Goal: Task Accomplishment & Management: Manage account settings

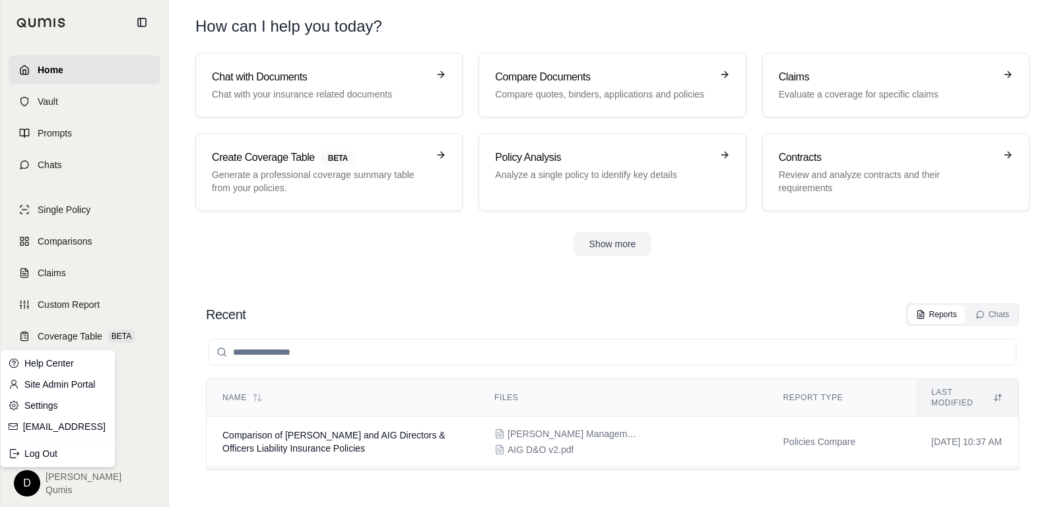
click at [23, 489] on html "Home Vault Prompts Chats Single Policy Comparisons Claims Custom Report Coverag…" at bounding box center [528, 253] width 1056 height 507
click at [51, 383] on link "Site Admin Portal" at bounding box center [57, 384] width 109 height 21
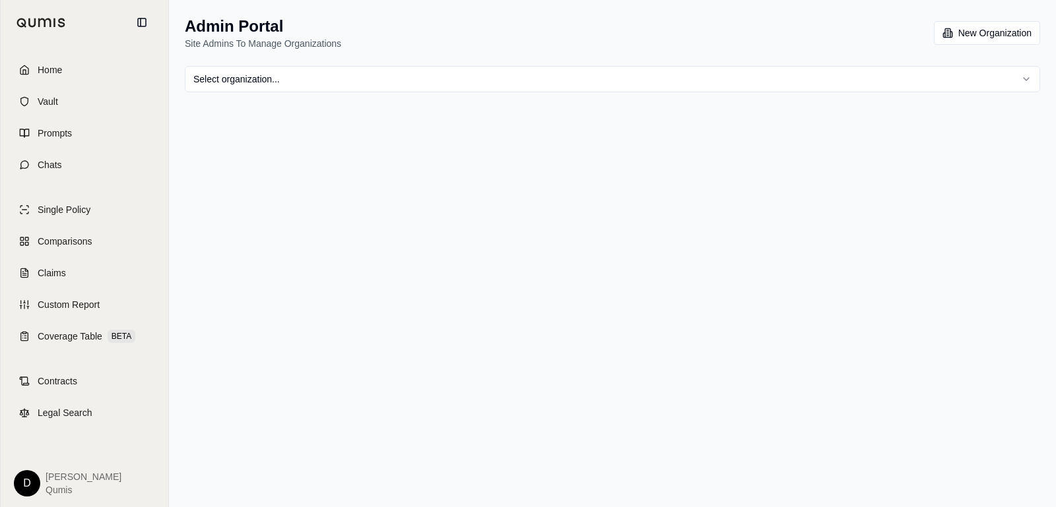
click at [279, 79] on html "Home Vault Prompts Chats Single Policy Comparisons Claims Custom Report Coverag…" at bounding box center [528, 253] width 1056 height 507
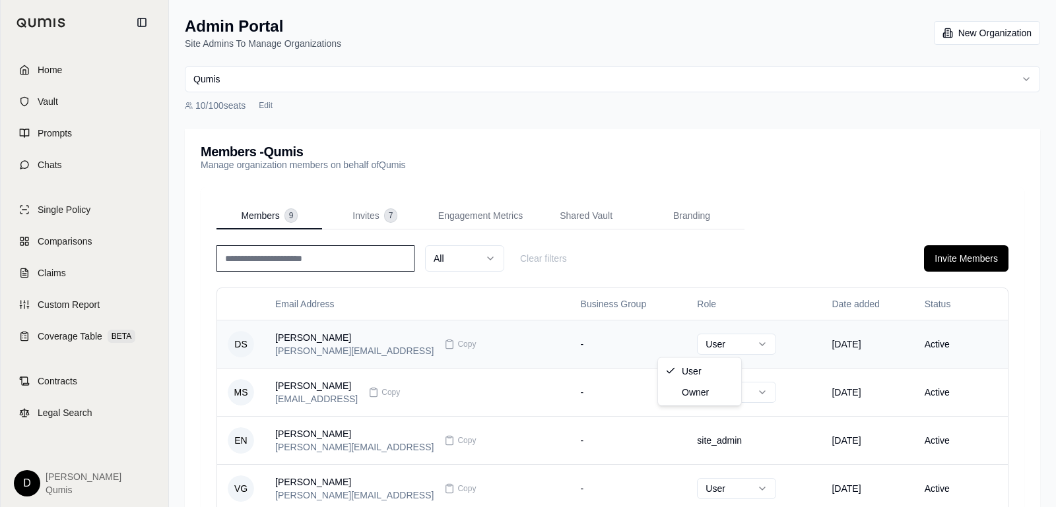
click at [698, 340] on html "Home Vault Prompts Chats Single Policy Comparisons Claims Custom Report Coverag…" at bounding box center [528, 457] width 1056 height 915
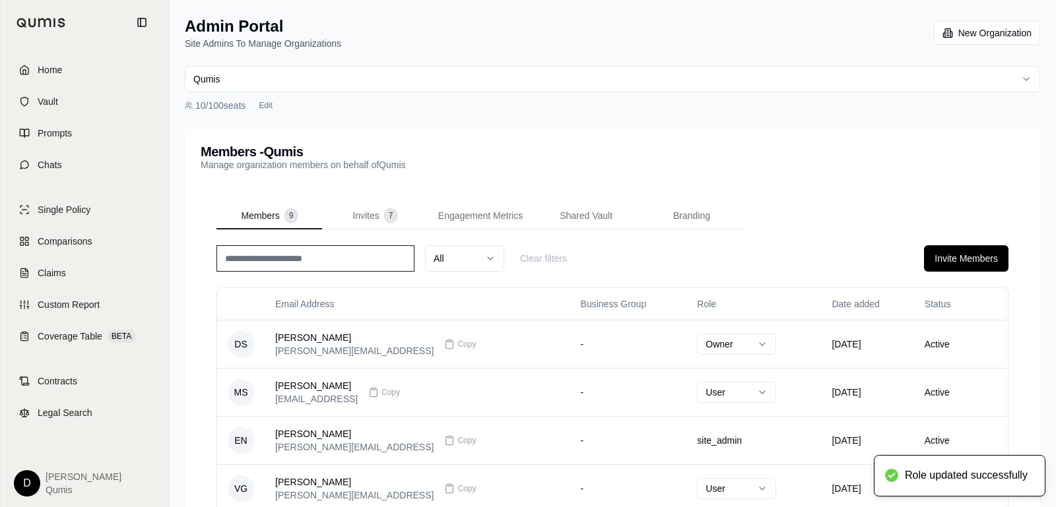
click at [735, 246] on div "All Clear filters Invite Members" at bounding box center [612, 258] width 792 height 26
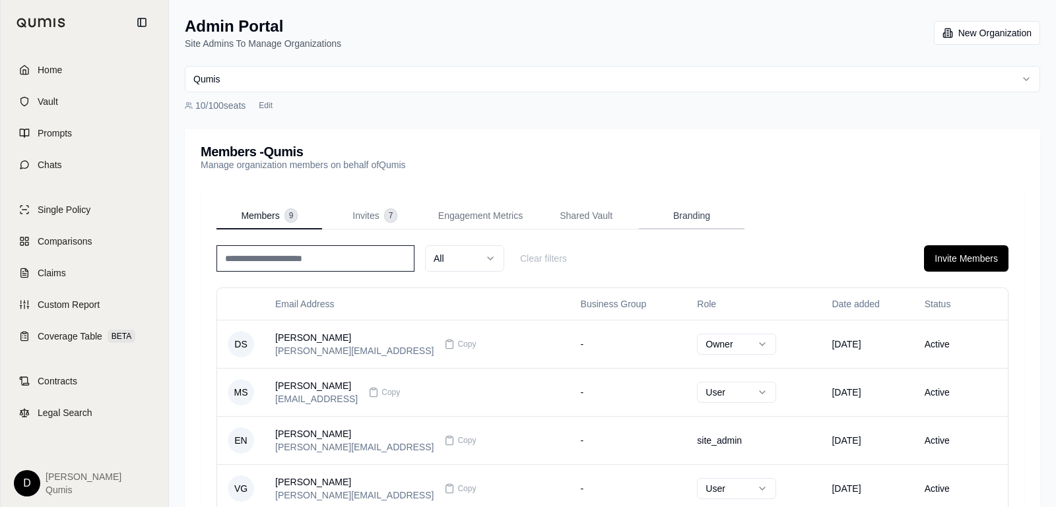
click at [682, 218] on span "Branding" at bounding box center [691, 215] width 37 height 13
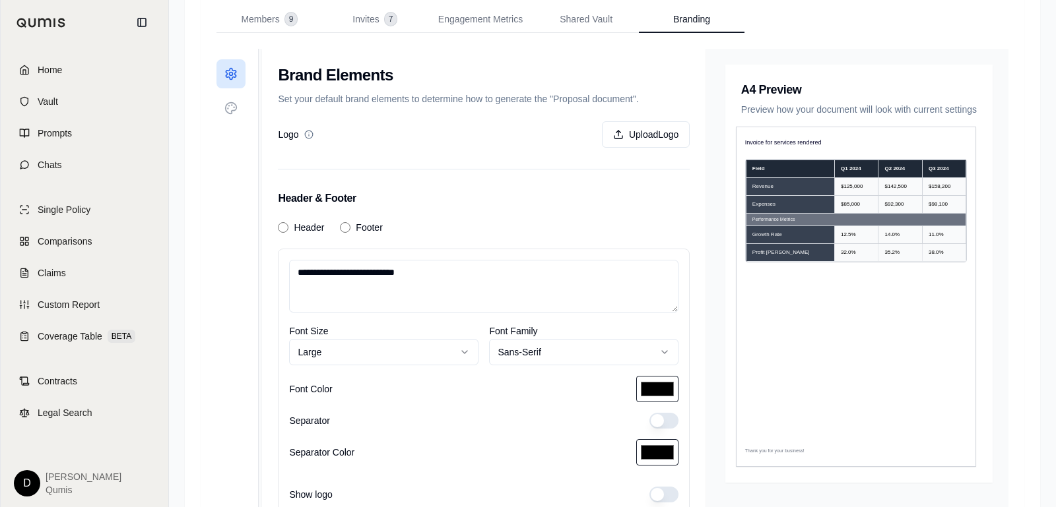
scroll to position [203, 0]
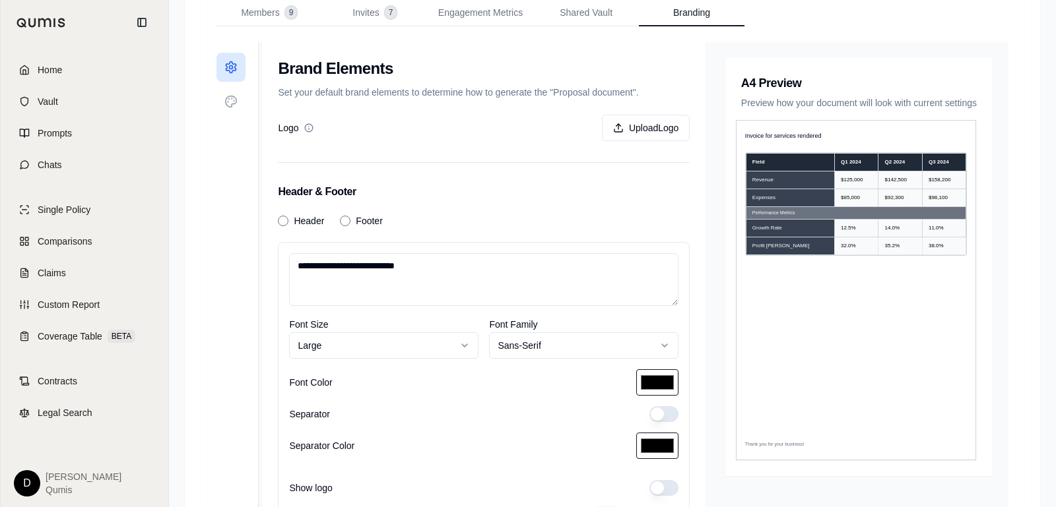
click at [461, 280] on textarea "**********" at bounding box center [483, 279] width 389 height 53
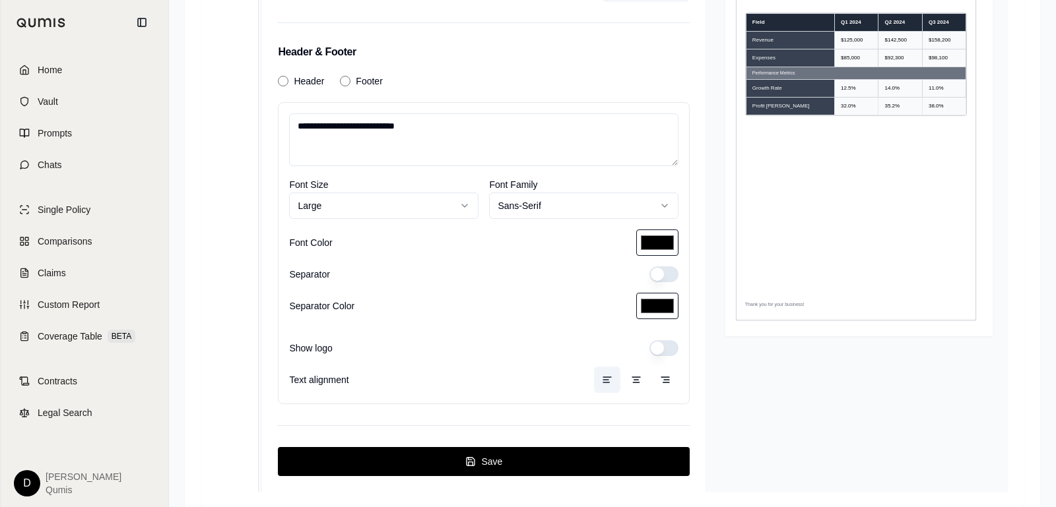
scroll to position [366, 0]
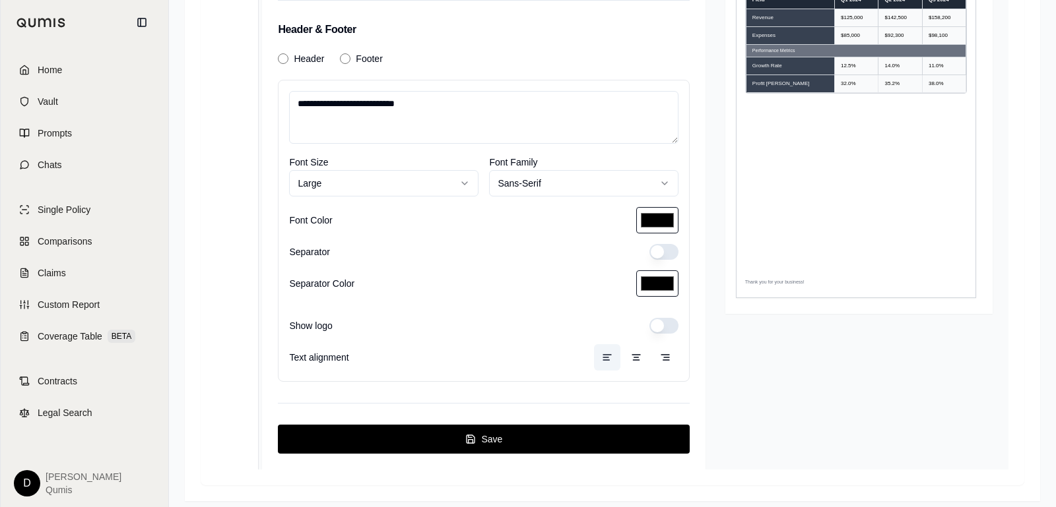
click at [820, 379] on div "A4 Preview Preview how your document will look with current settings Invoice fo…" at bounding box center [858, 175] width 299 height 590
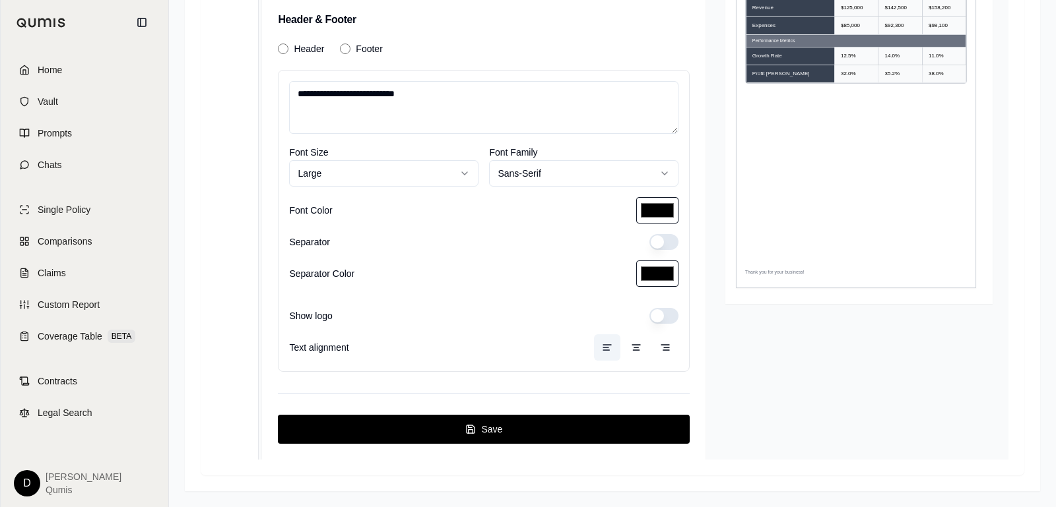
scroll to position [0, 0]
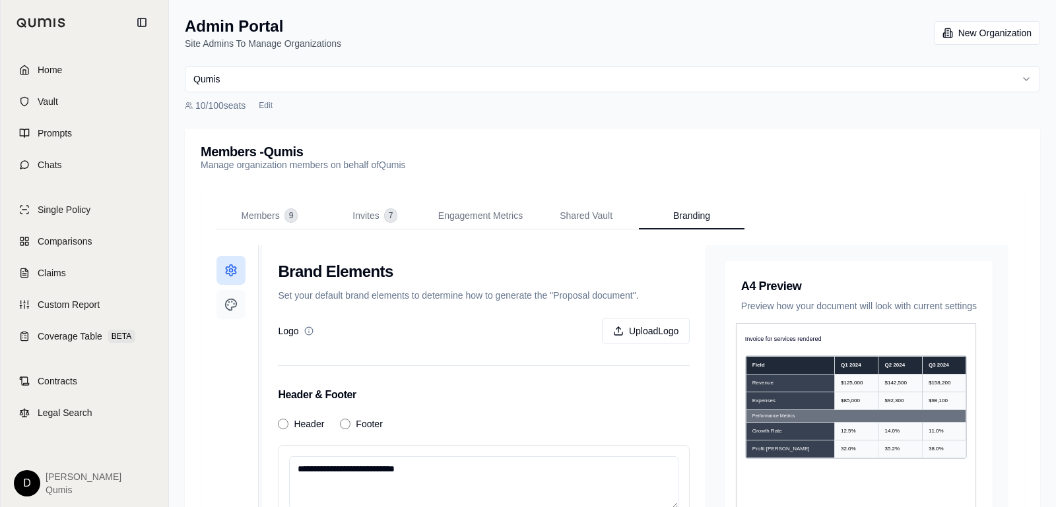
click at [228, 309] on icon at bounding box center [231, 305] width 11 height 11
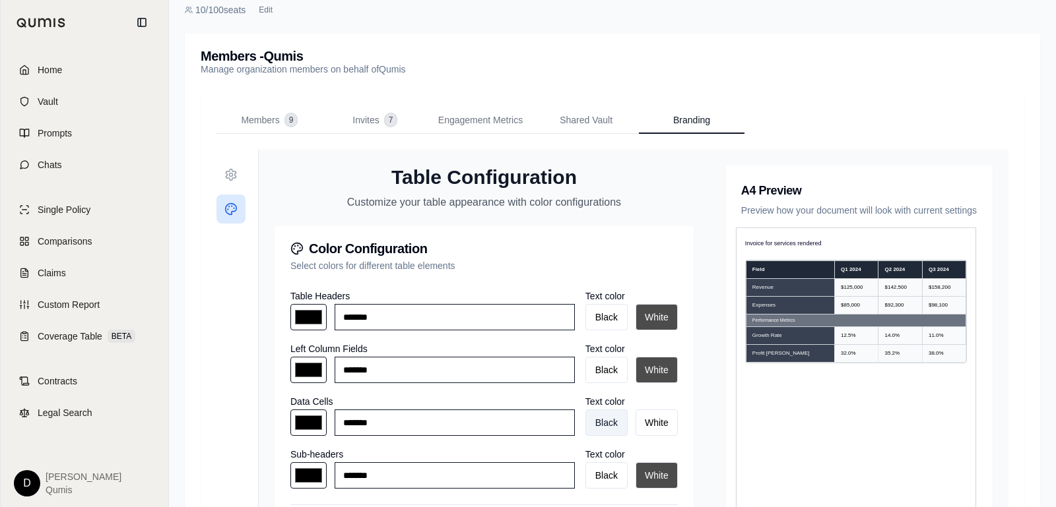
scroll to position [95, 0]
click at [234, 174] on icon at bounding box center [230, 175] width 13 height 13
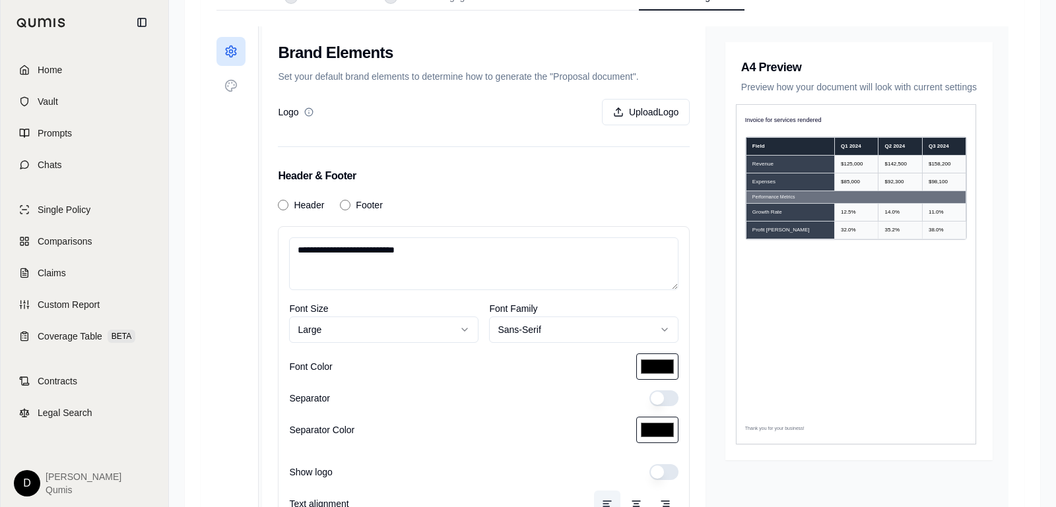
scroll to position [0, 0]
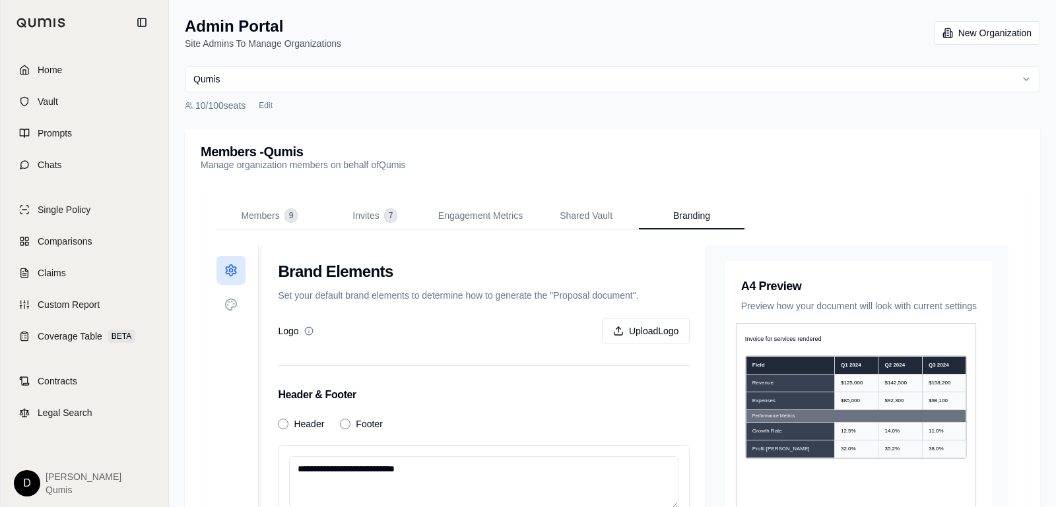
click at [30, 489] on html "**********" at bounding box center [528, 441] width 1056 height 883
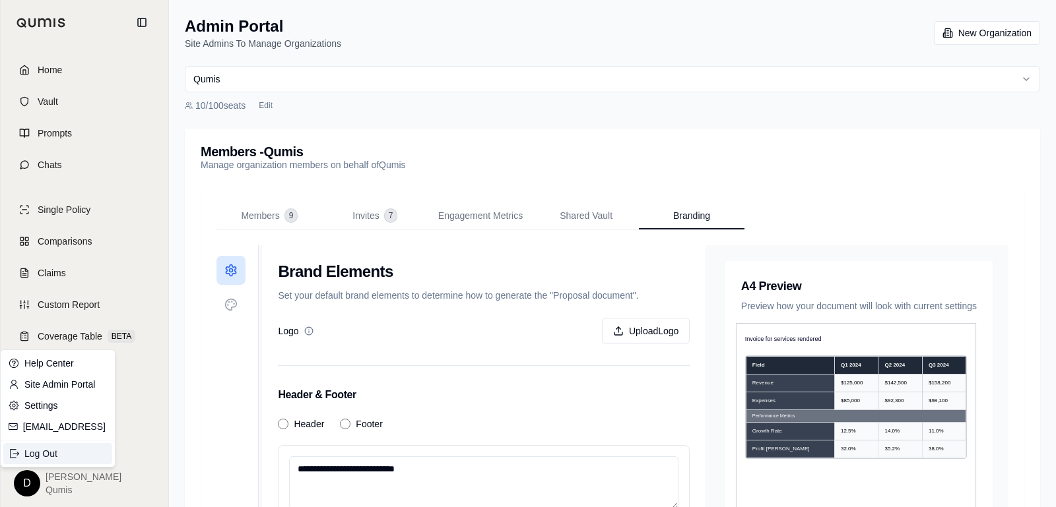
click at [53, 455] on div "Log Out" at bounding box center [57, 453] width 109 height 21
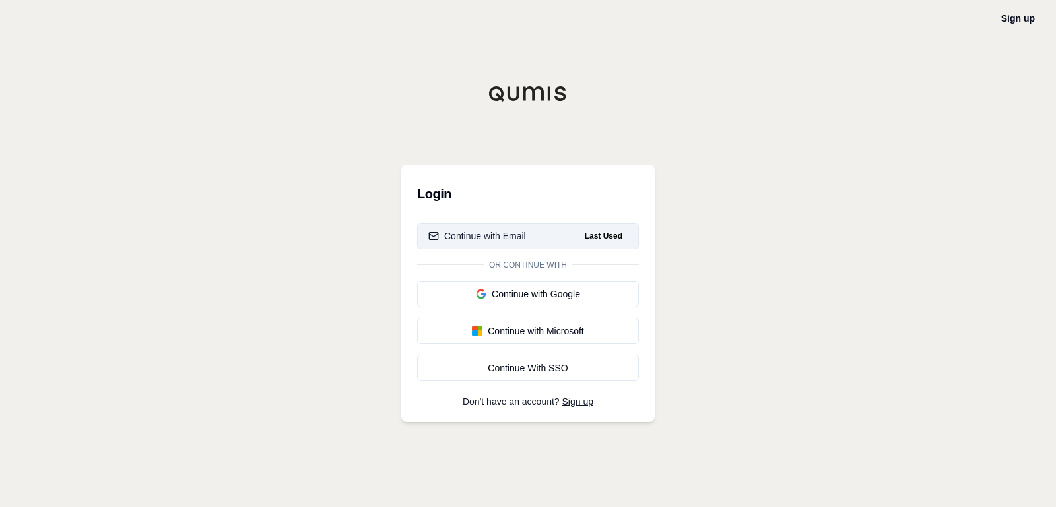
click at [496, 226] on button "Continue with Email Last Used" at bounding box center [528, 236] width 222 height 26
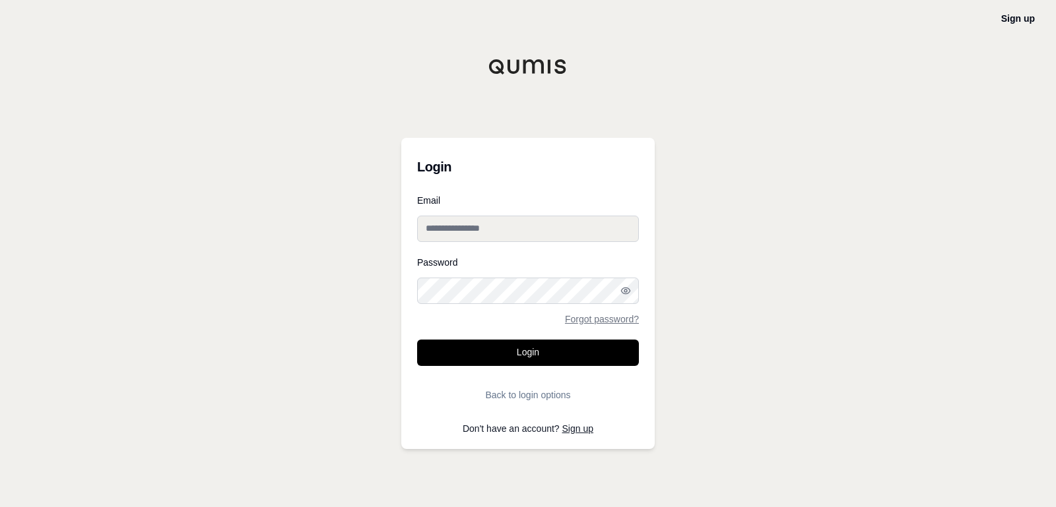
click at [493, 235] on input "Email" at bounding box center [528, 229] width 222 height 26
type input "**********"
click at [417, 340] on button "Login" at bounding box center [528, 353] width 222 height 26
